Goal: Navigation & Orientation: Find specific page/section

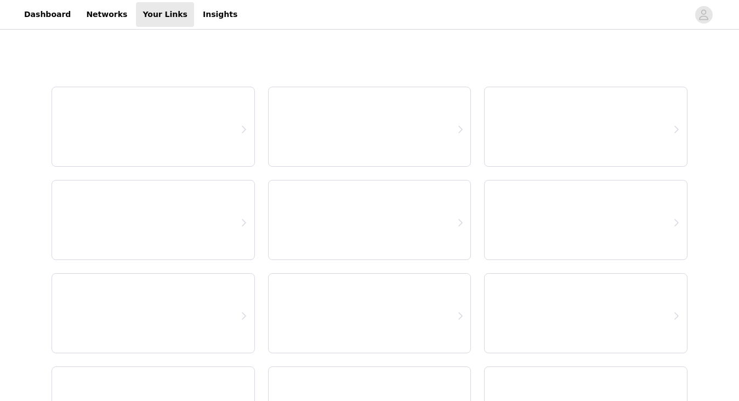
scroll to position [24, 0]
select select "12"
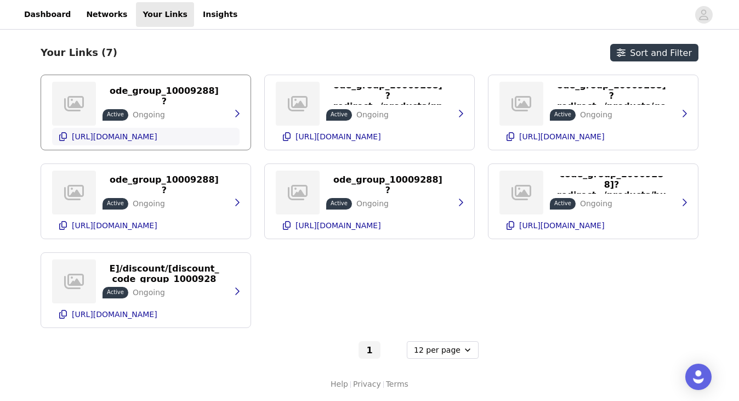
scroll to position [0, 0]
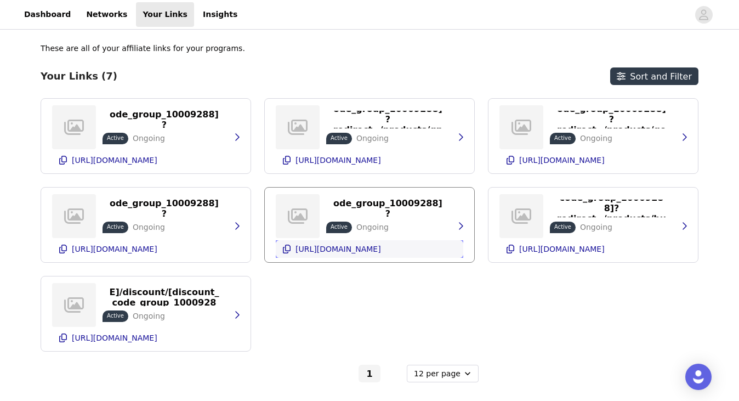
click at [381, 249] on p "[URL][DOMAIN_NAME]" at bounding box center [337, 248] width 85 height 9
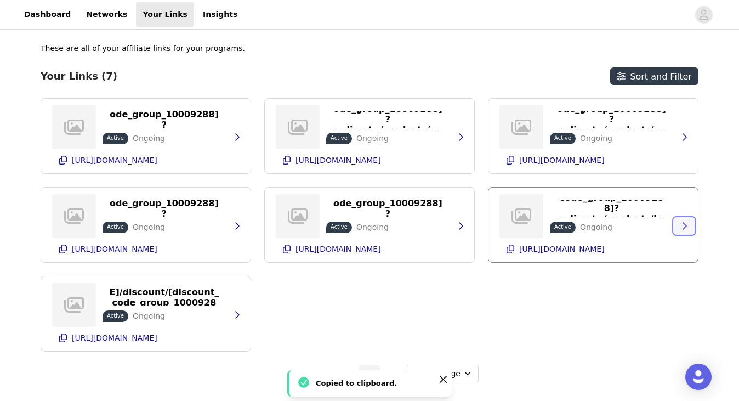
click at [683, 226] on icon "button" at bounding box center [684, 225] width 9 height 9
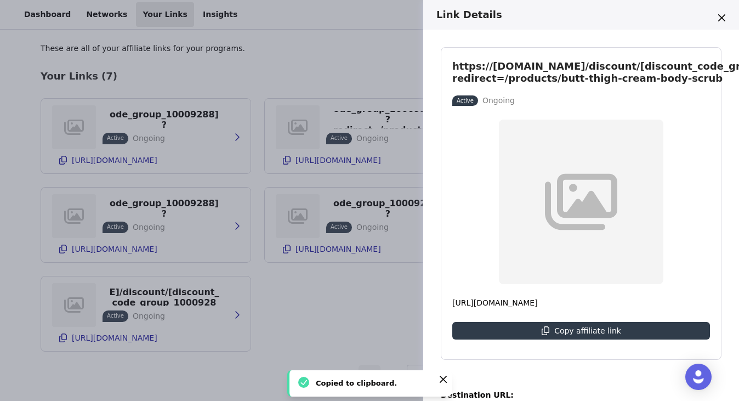
click at [332, 313] on div "Link Details https://[DOMAIN_NAME]/discount/[discount_code_group_10009288]?redi…" at bounding box center [369, 200] width 739 height 401
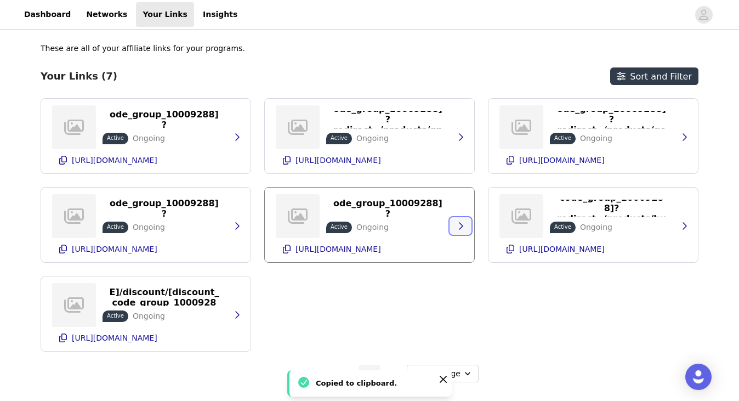
click at [460, 218] on button "button" at bounding box center [460, 226] width 22 height 18
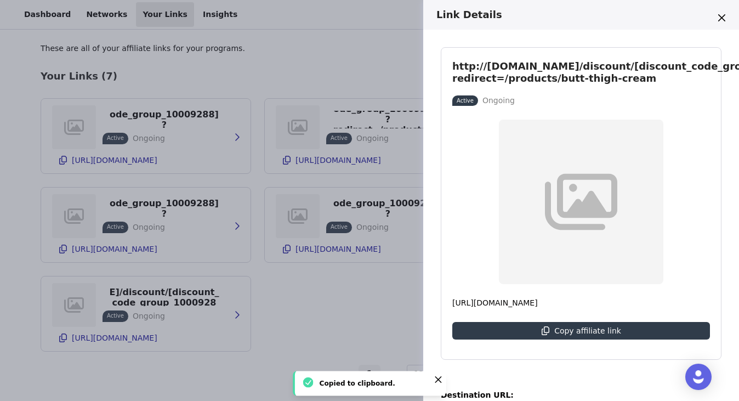
click at [382, 40] on div "Link Details http://[DOMAIN_NAME]/discount/[discount_code_group_10009288]?redir…" at bounding box center [369, 200] width 739 height 401
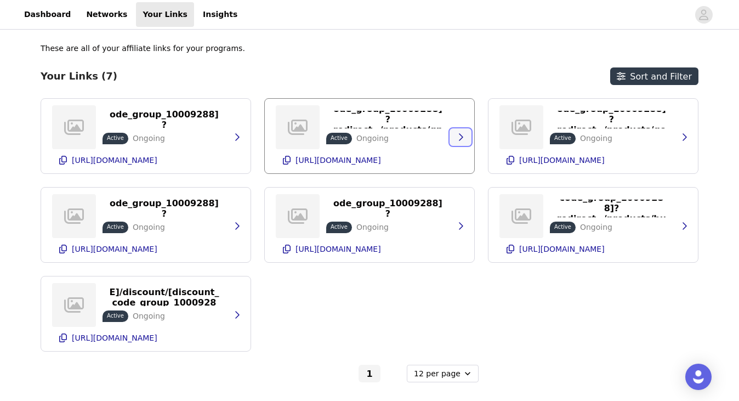
click at [459, 136] on icon "button" at bounding box center [460, 137] width 9 height 9
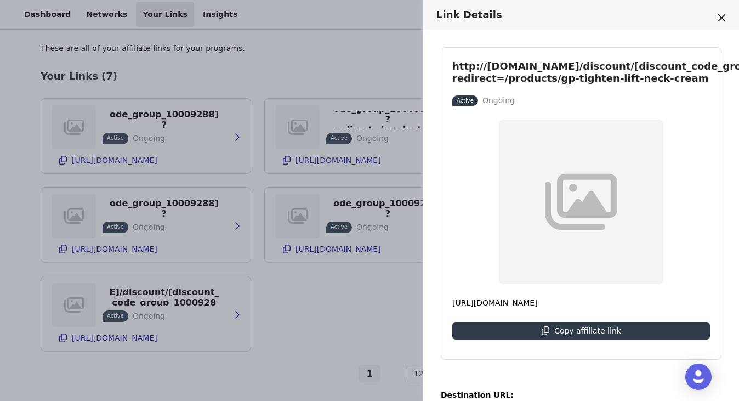
click at [409, 59] on div "Link Details http://[DOMAIN_NAME]/discount/[discount_code_group_10009288]?redir…" at bounding box center [369, 200] width 739 height 401
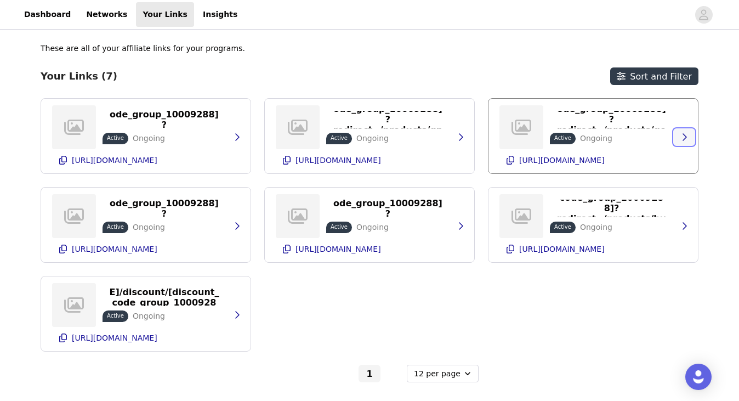
click at [686, 135] on icon "button" at bounding box center [684, 137] width 9 height 9
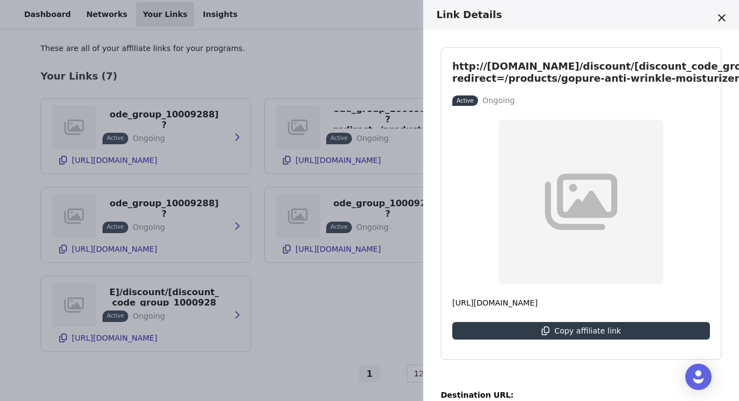
click at [307, 65] on div "Link Details http://[DOMAIN_NAME]/discount/[discount_code_group_10009288]?redir…" at bounding box center [369, 200] width 739 height 401
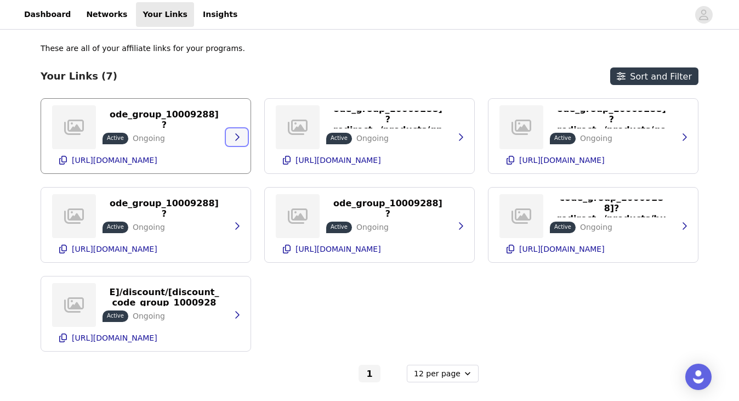
click at [238, 138] on icon "button" at bounding box center [237, 137] width 4 height 7
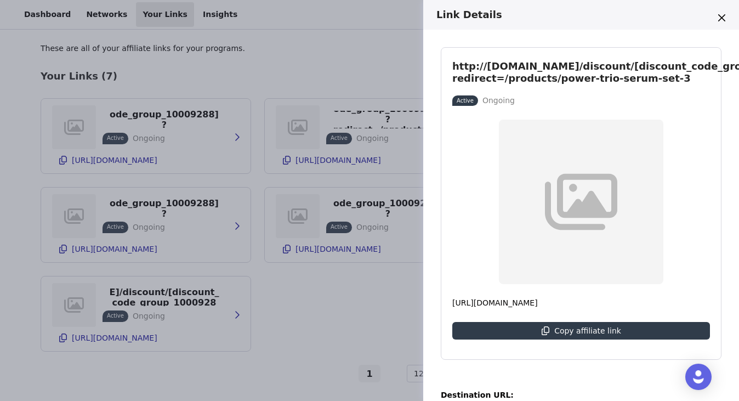
click at [264, 61] on div "Link Details http://[DOMAIN_NAME]/discount/[discount_code_group_10009288]?redir…" at bounding box center [369, 200] width 739 height 401
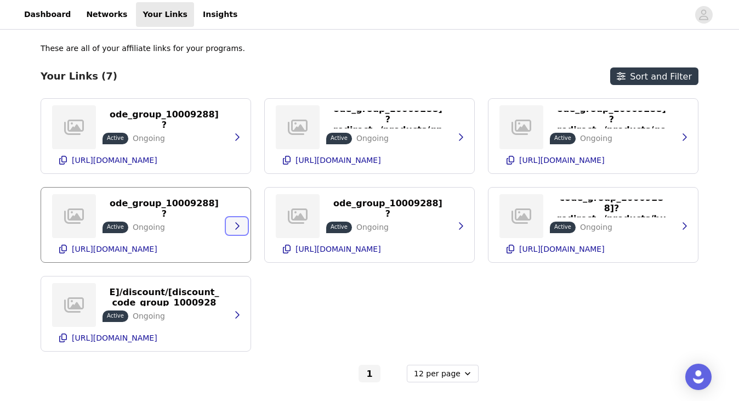
click at [238, 225] on icon "button" at bounding box center [237, 226] width 4 height 7
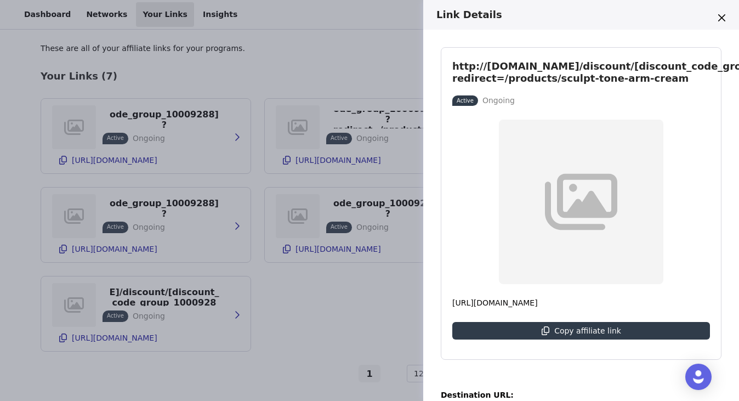
click at [319, 59] on div "Link Details http://[DOMAIN_NAME]/discount/[discount_code_group_10009288]?redir…" at bounding box center [369, 200] width 739 height 401
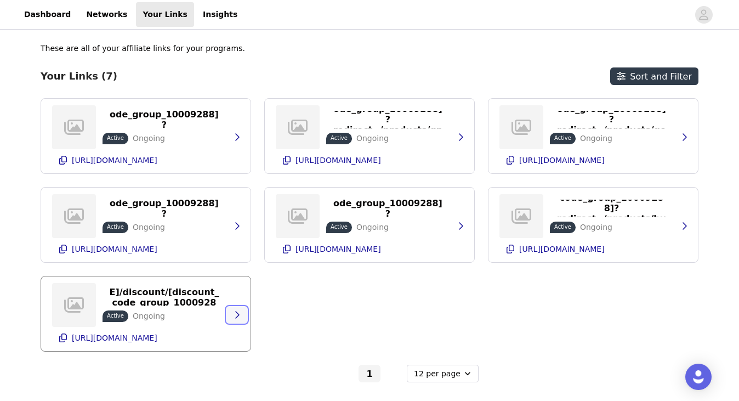
click at [235, 312] on icon "button" at bounding box center [236, 314] width 9 height 9
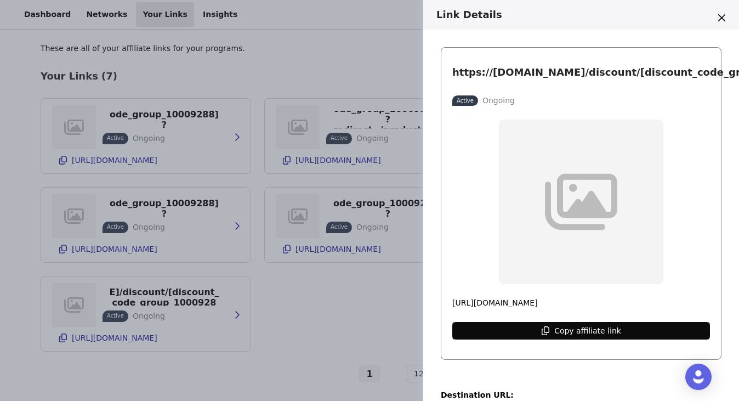
click at [547, 329] on icon "button" at bounding box center [545, 330] width 8 height 9
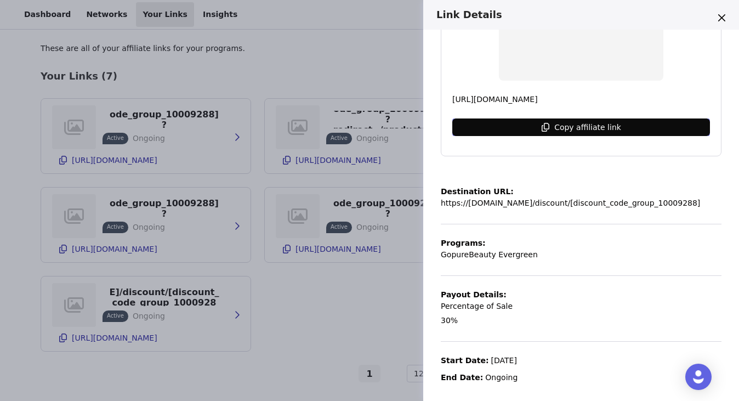
scroll to position [24, 0]
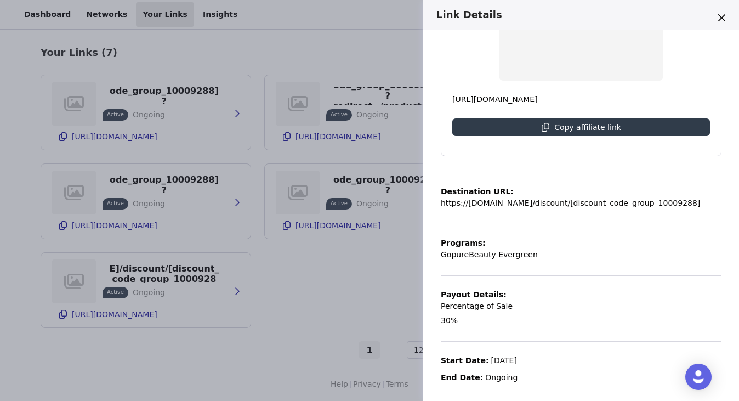
click at [350, 295] on div "Link Details https://[DOMAIN_NAME]/discount/[discount_code_group_10009288] Acti…" at bounding box center [369, 200] width 739 height 401
